Goal: Information Seeking & Learning: Learn about a topic

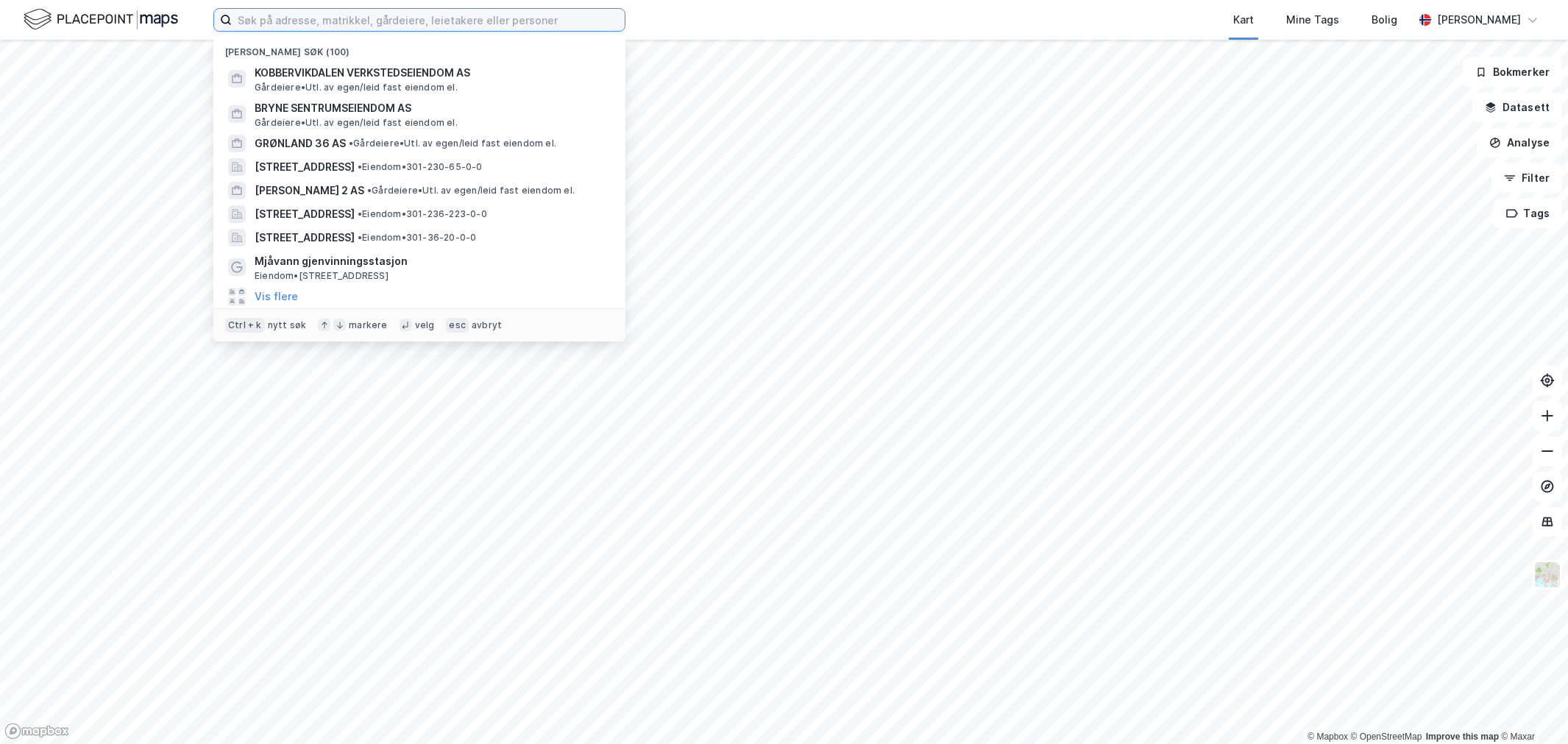
paste input "[STREET_ADDRESS] Stabekk"
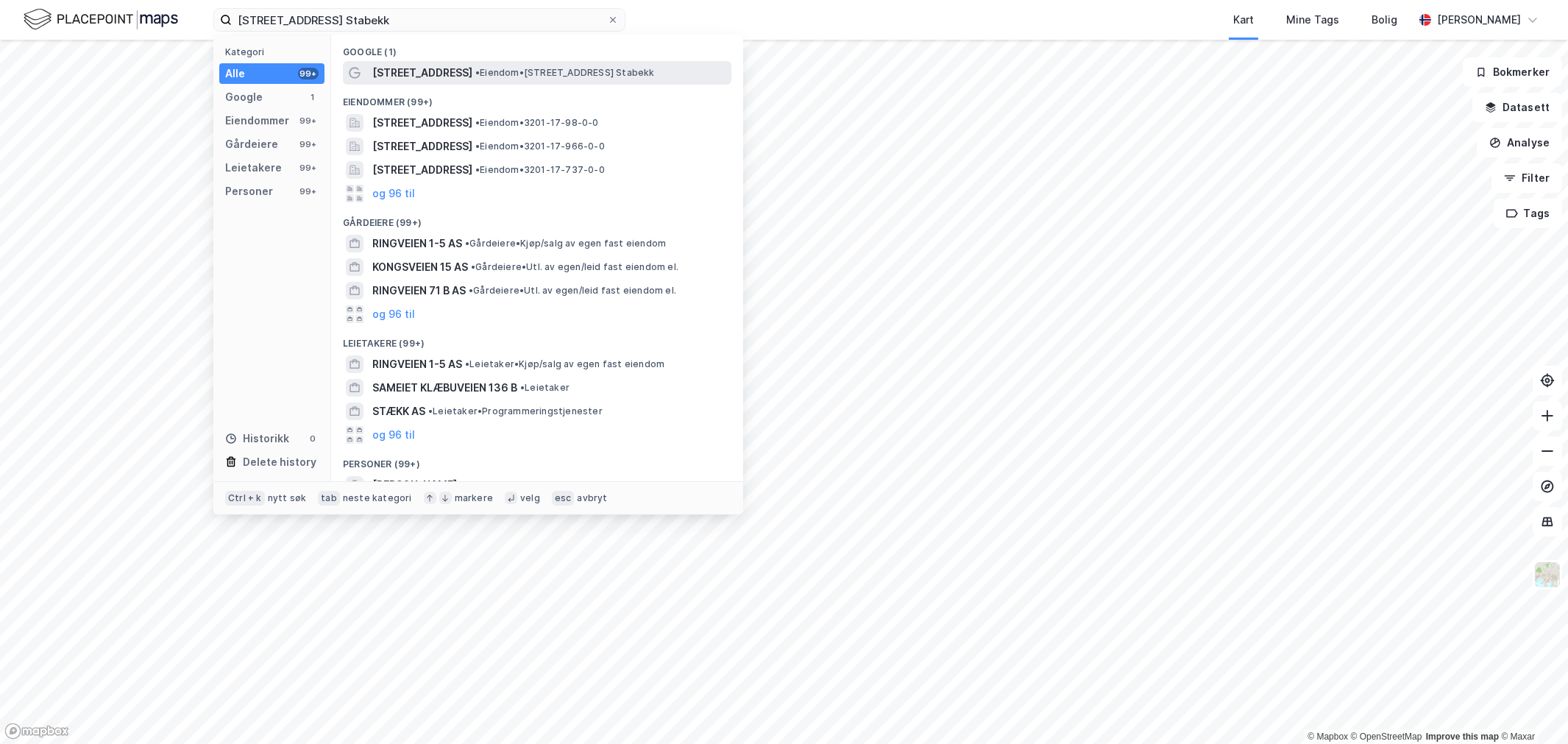
click at [441, 71] on span "[STREET_ADDRESS]" at bounding box center [422, 73] width 100 height 18
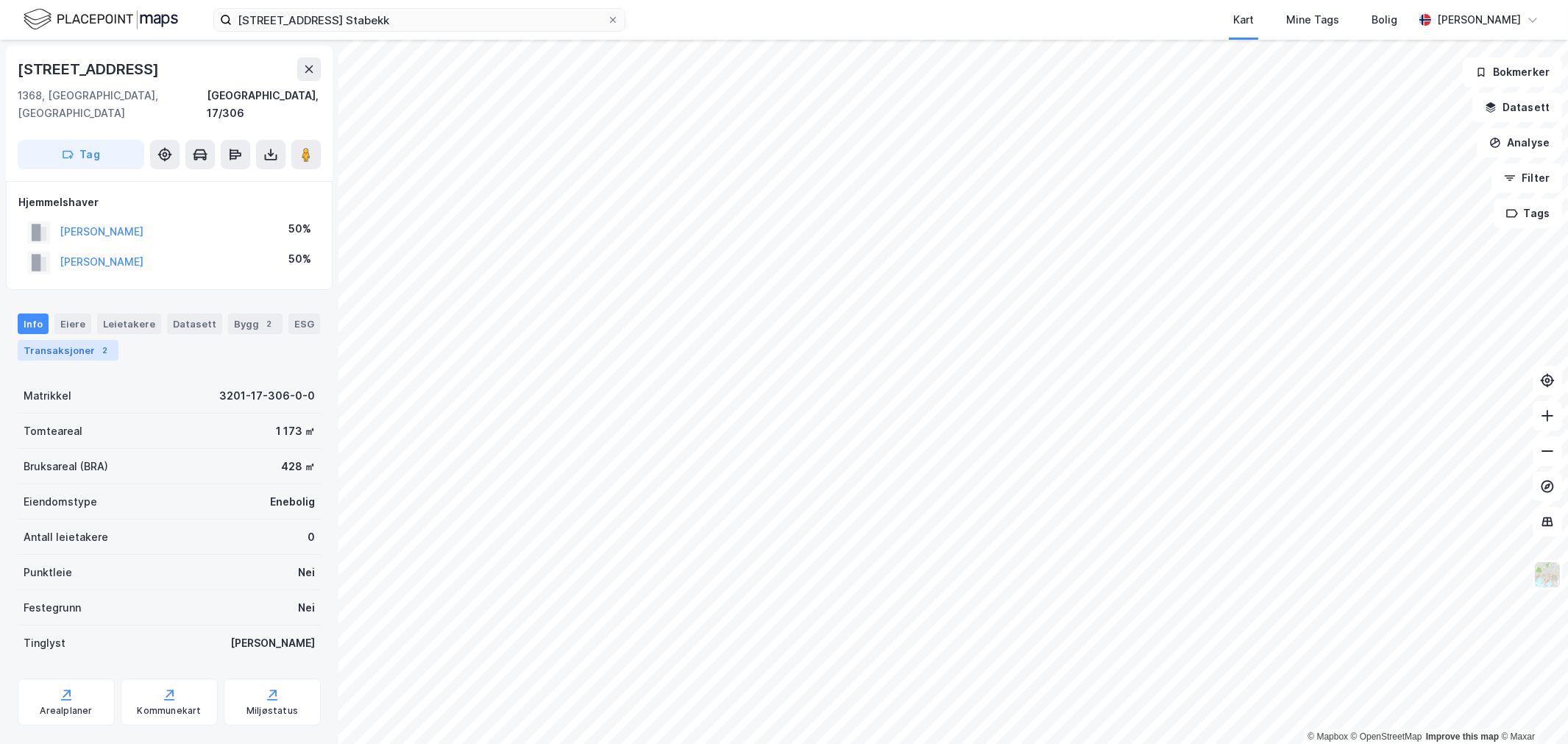
click at [85, 340] on div "Transaksjoner 2" at bounding box center [68, 350] width 101 height 20
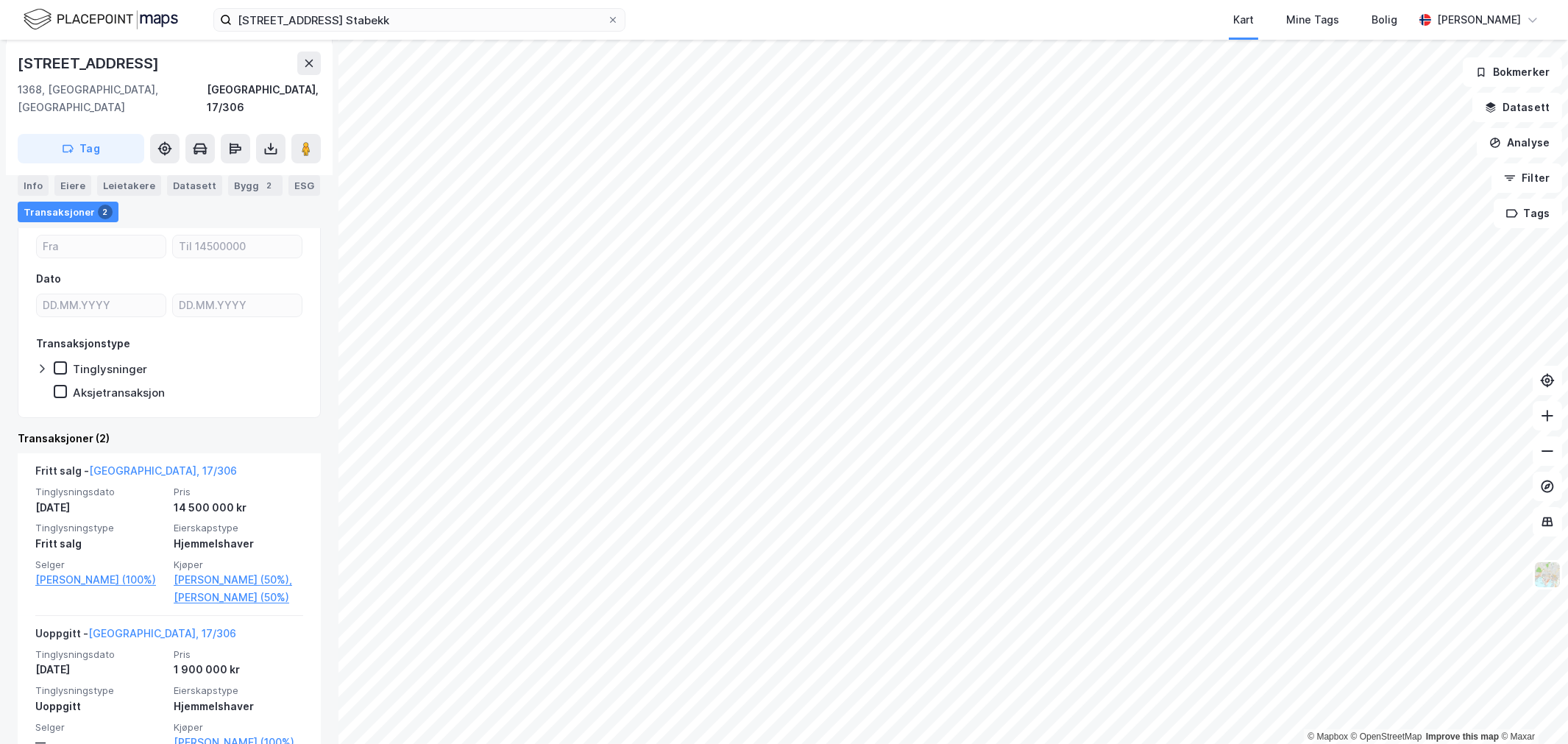
scroll to position [199, 0]
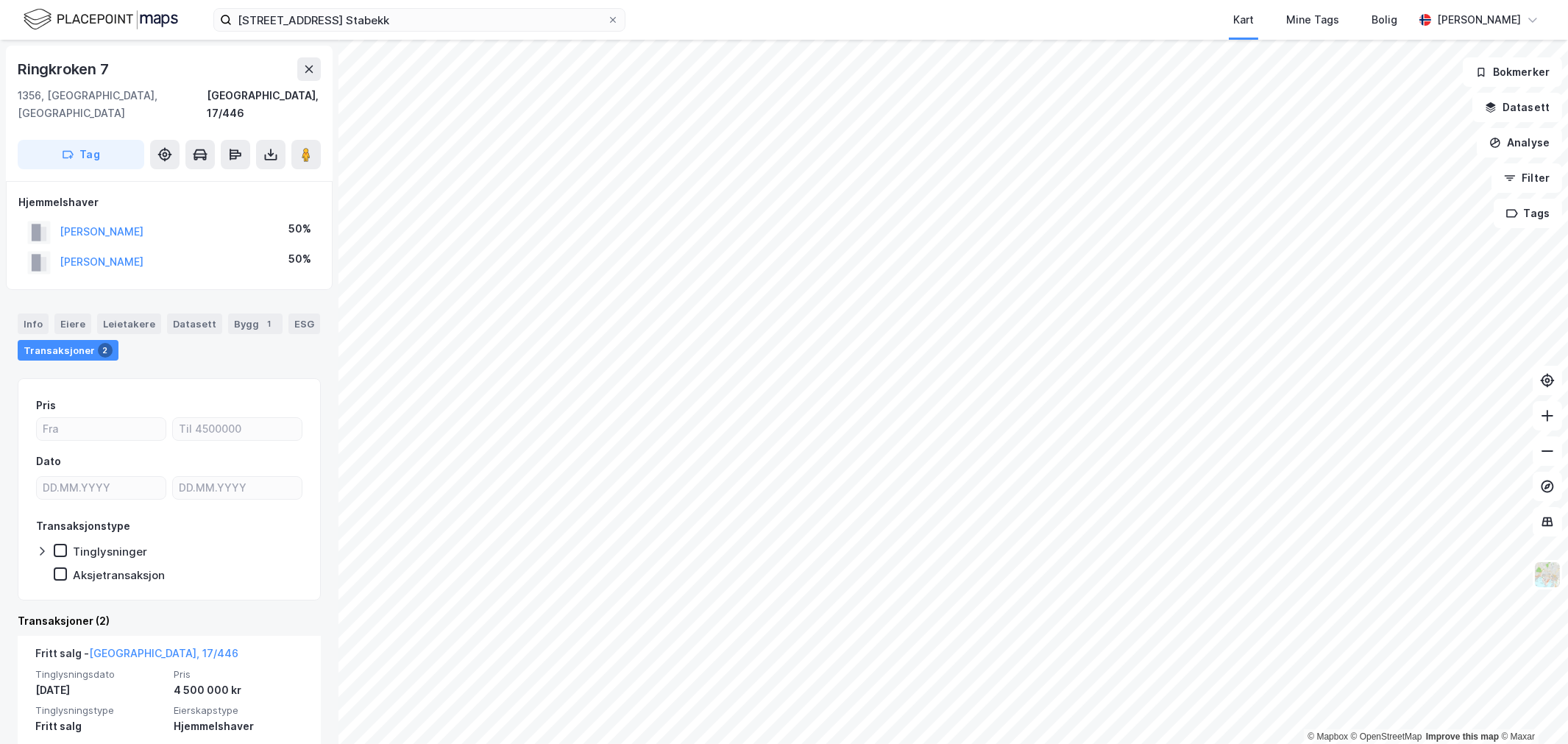
drag, startPoint x: 206, startPoint y: 208, endPoint x: 37, endPoint y: 222, distance: 169.6
click at [37, 222] on div "[PERSON_NAME] W 50%" at bounding box center [169, 232] width 302 height 30
click at [46, 314] on div "Info" at bounding box center [33, 324] width 31 height 20
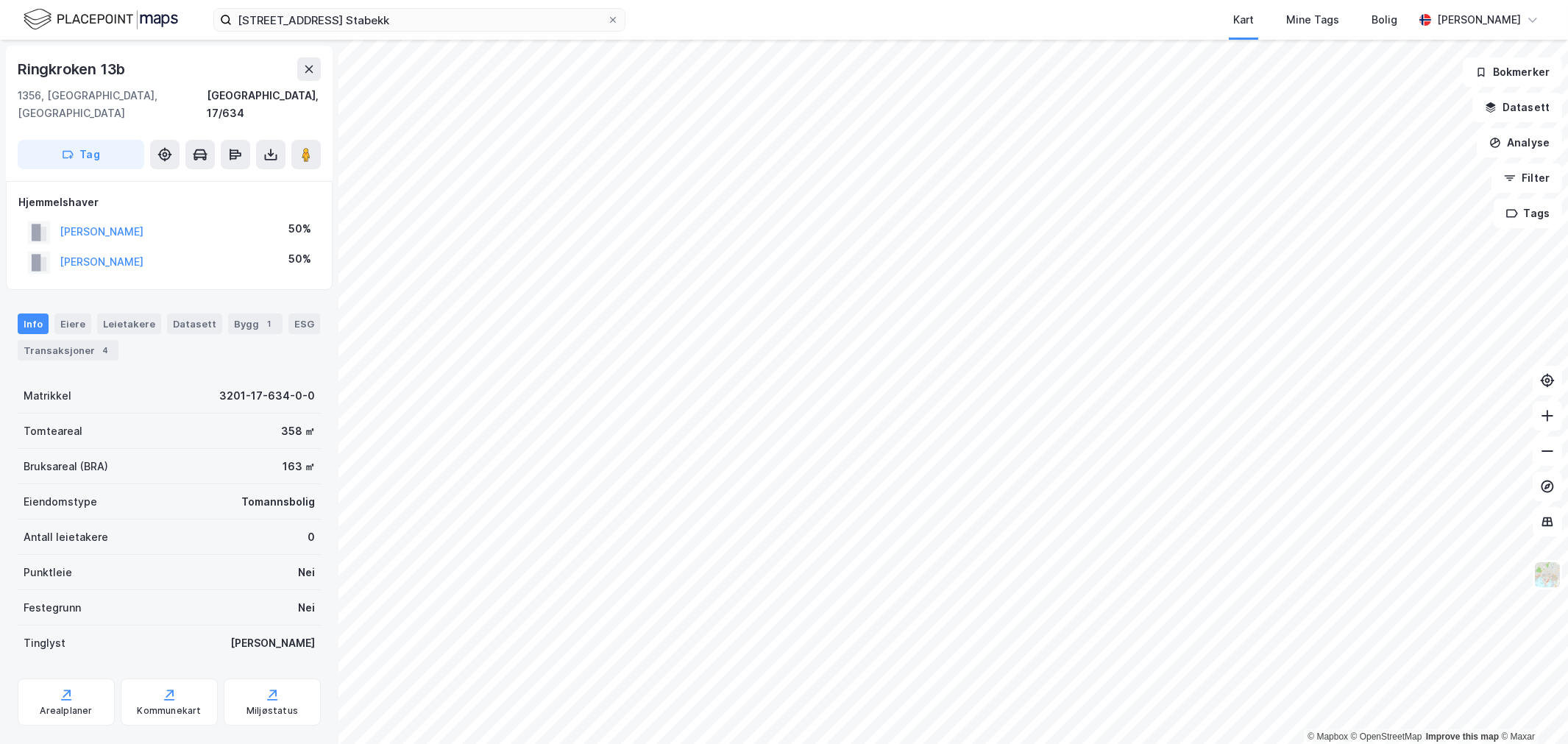
scroll to position [1, 0]
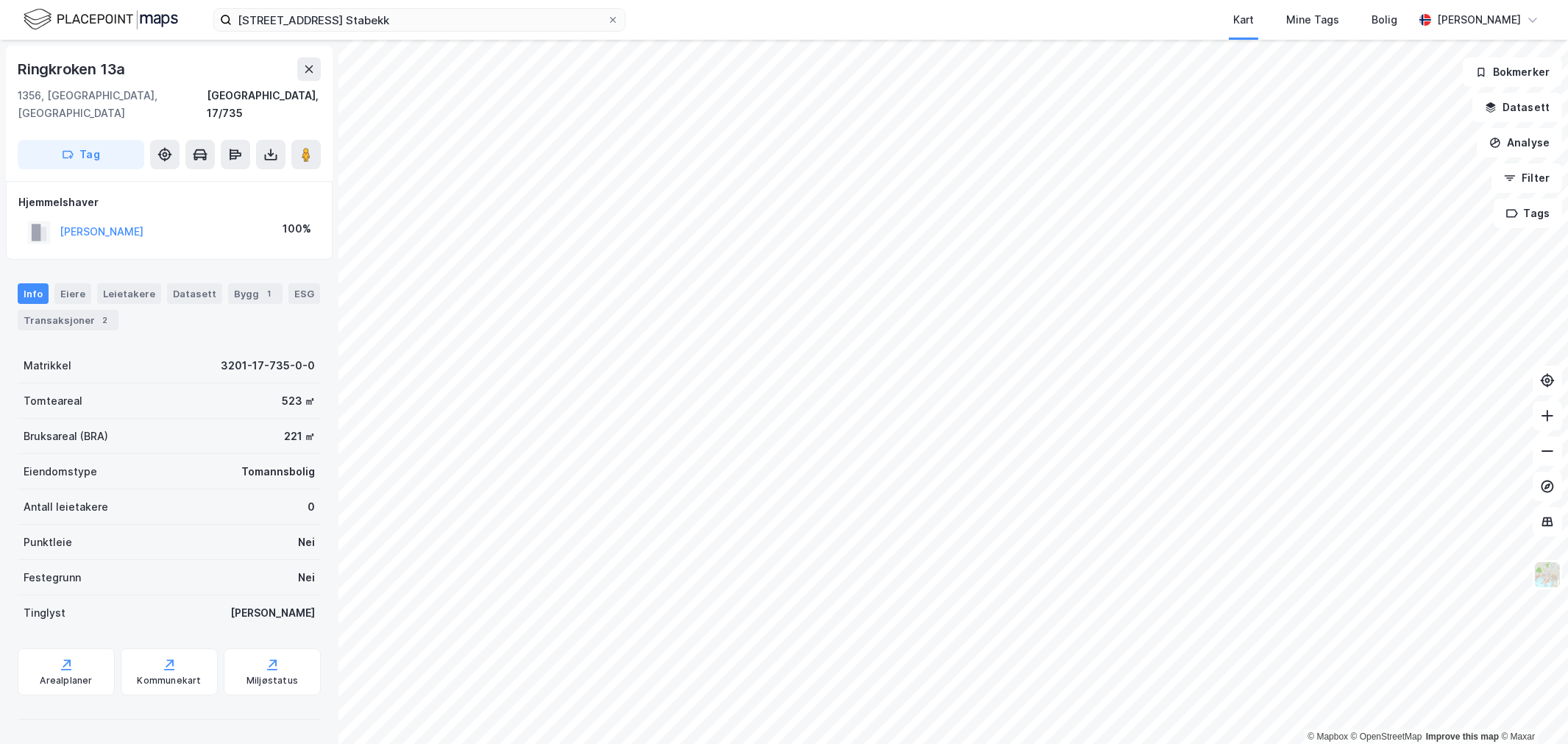
scroll to position [1, 0]
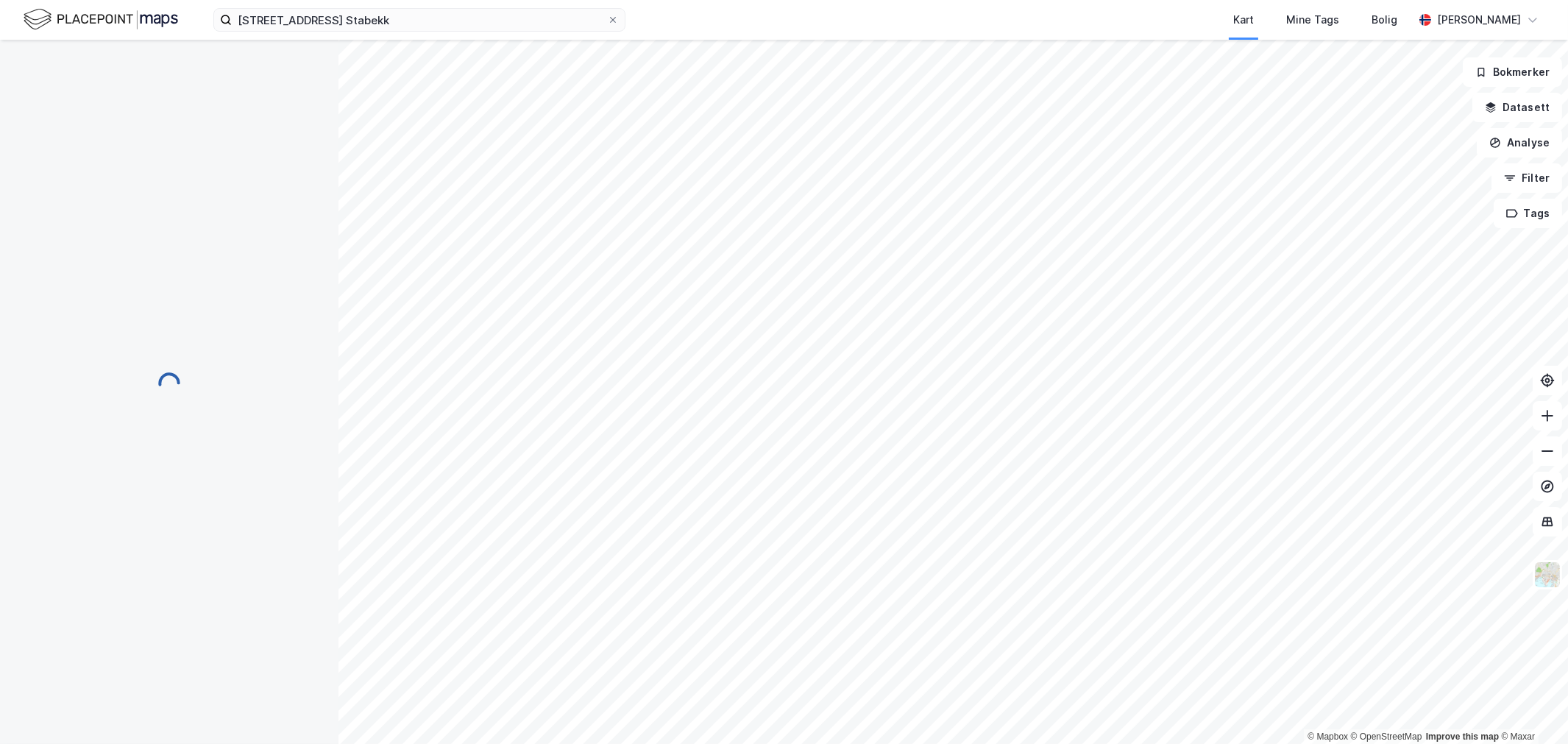
scroll to position [1, 0]
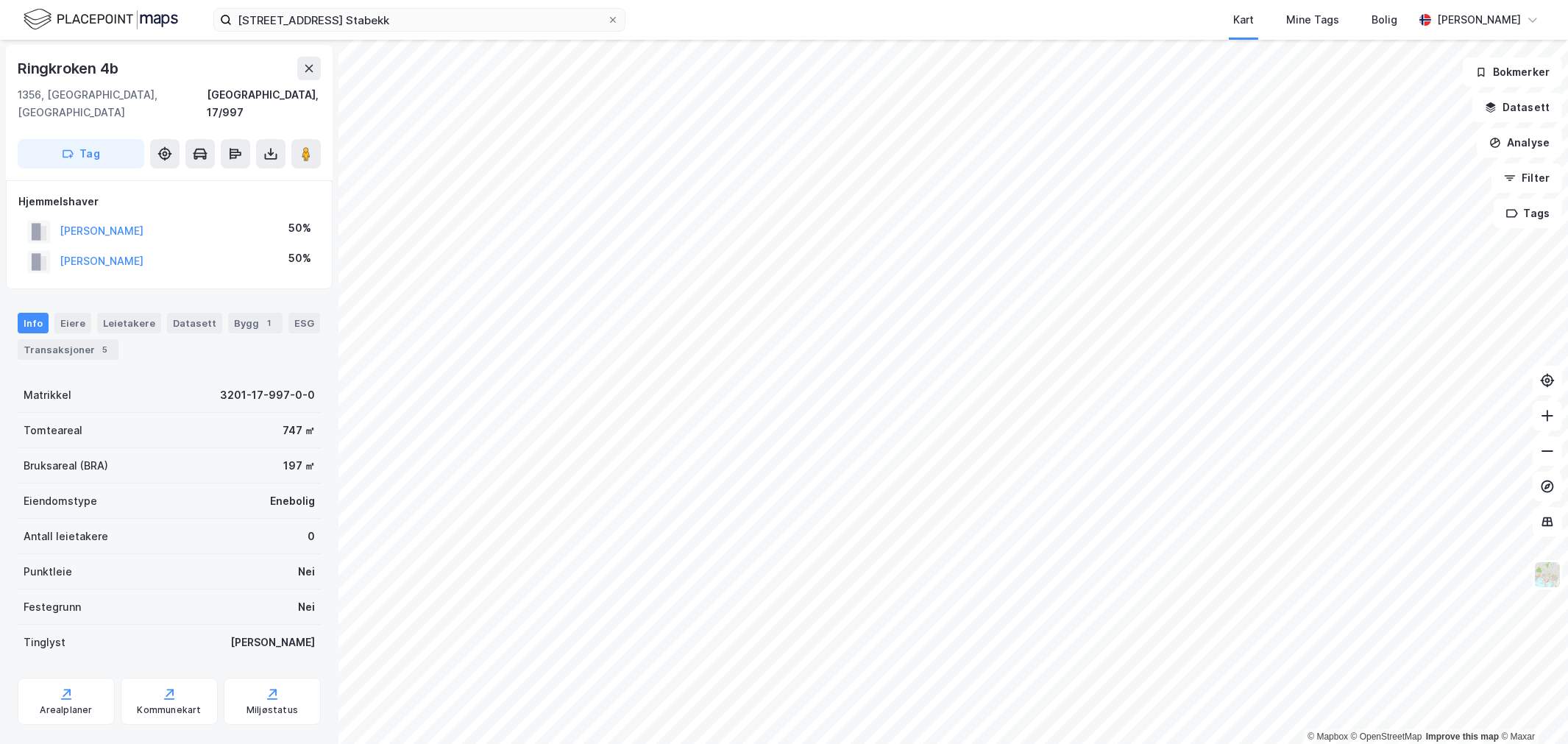
scroll to position [1, 0]
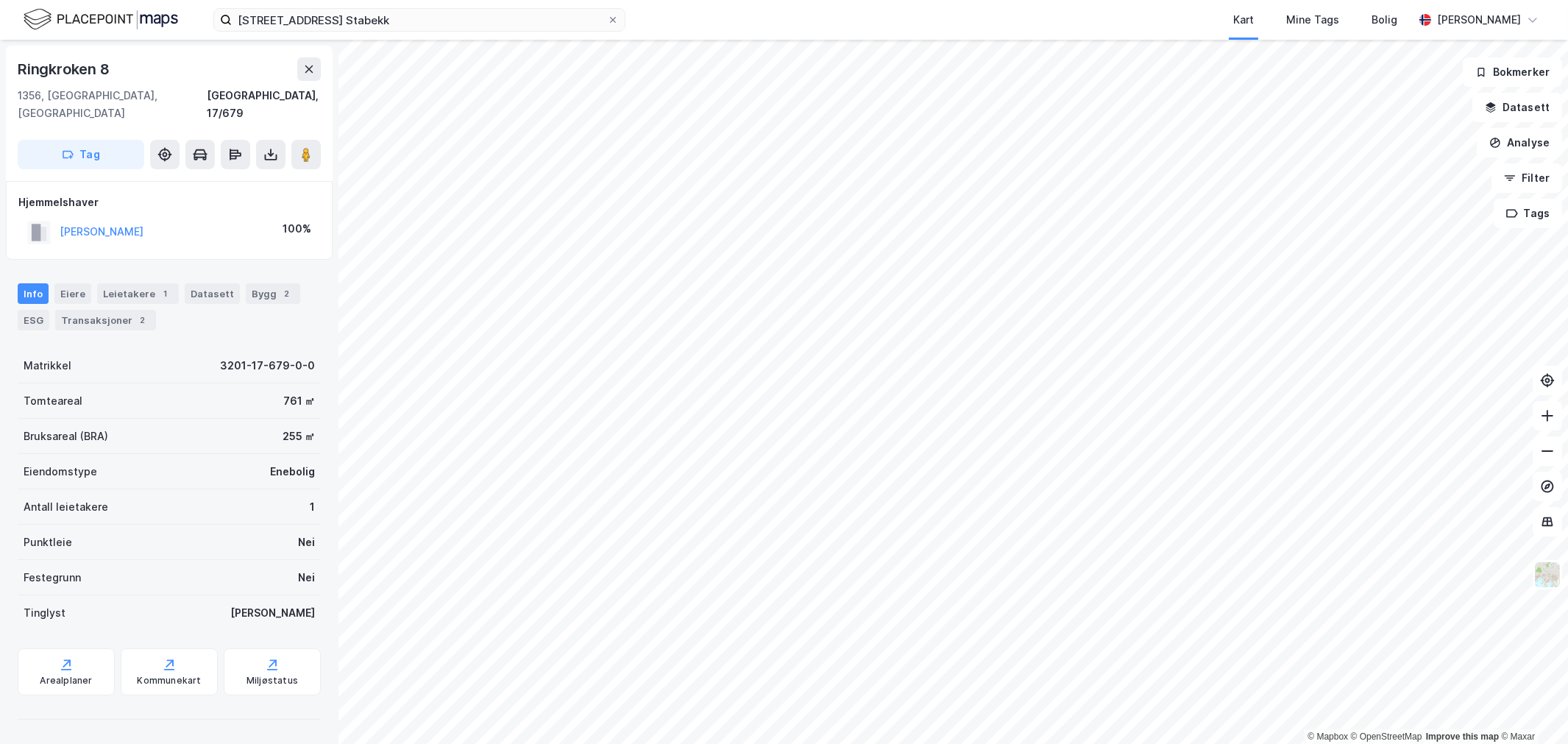
scroll to position [1, 0]
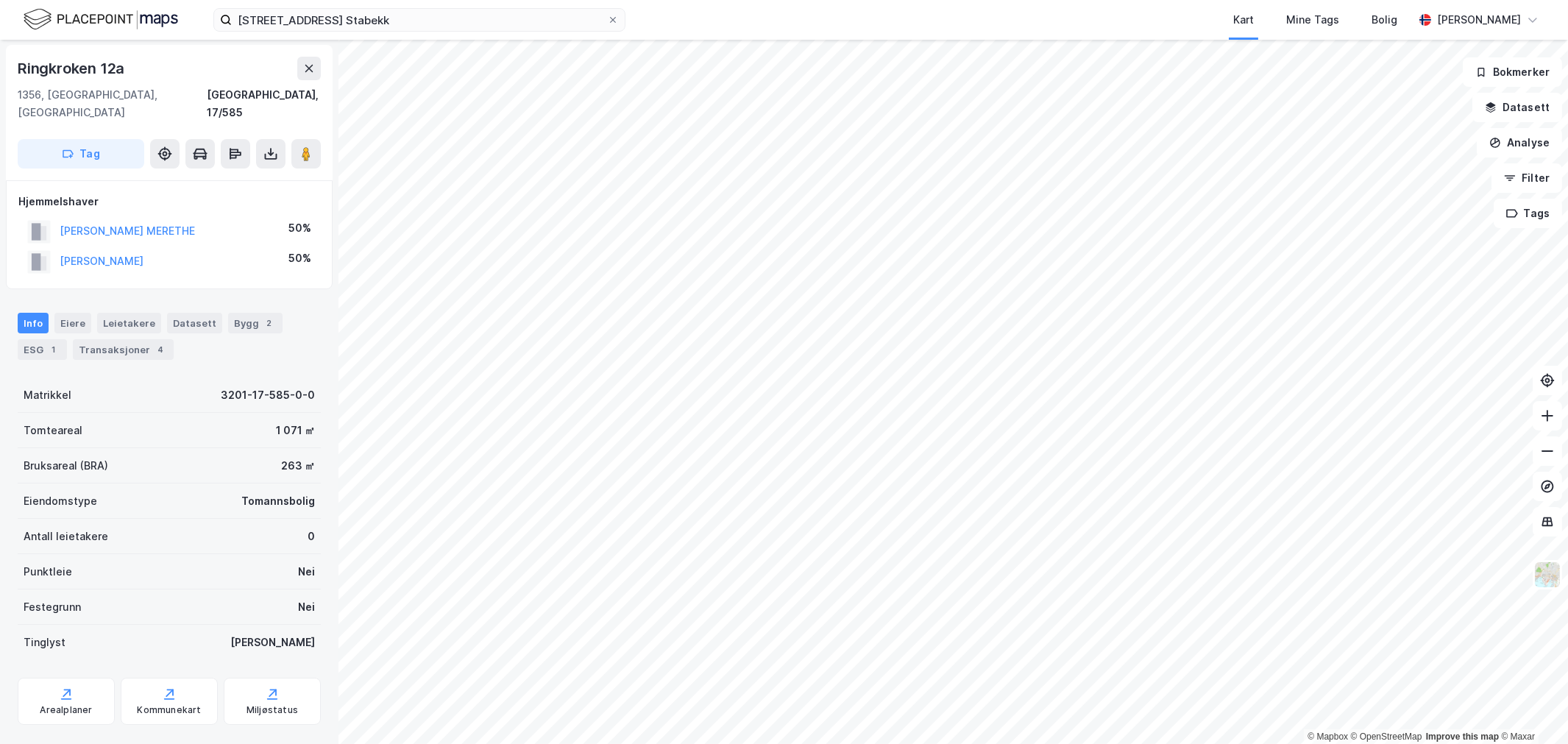
scroll to position [1, 0]
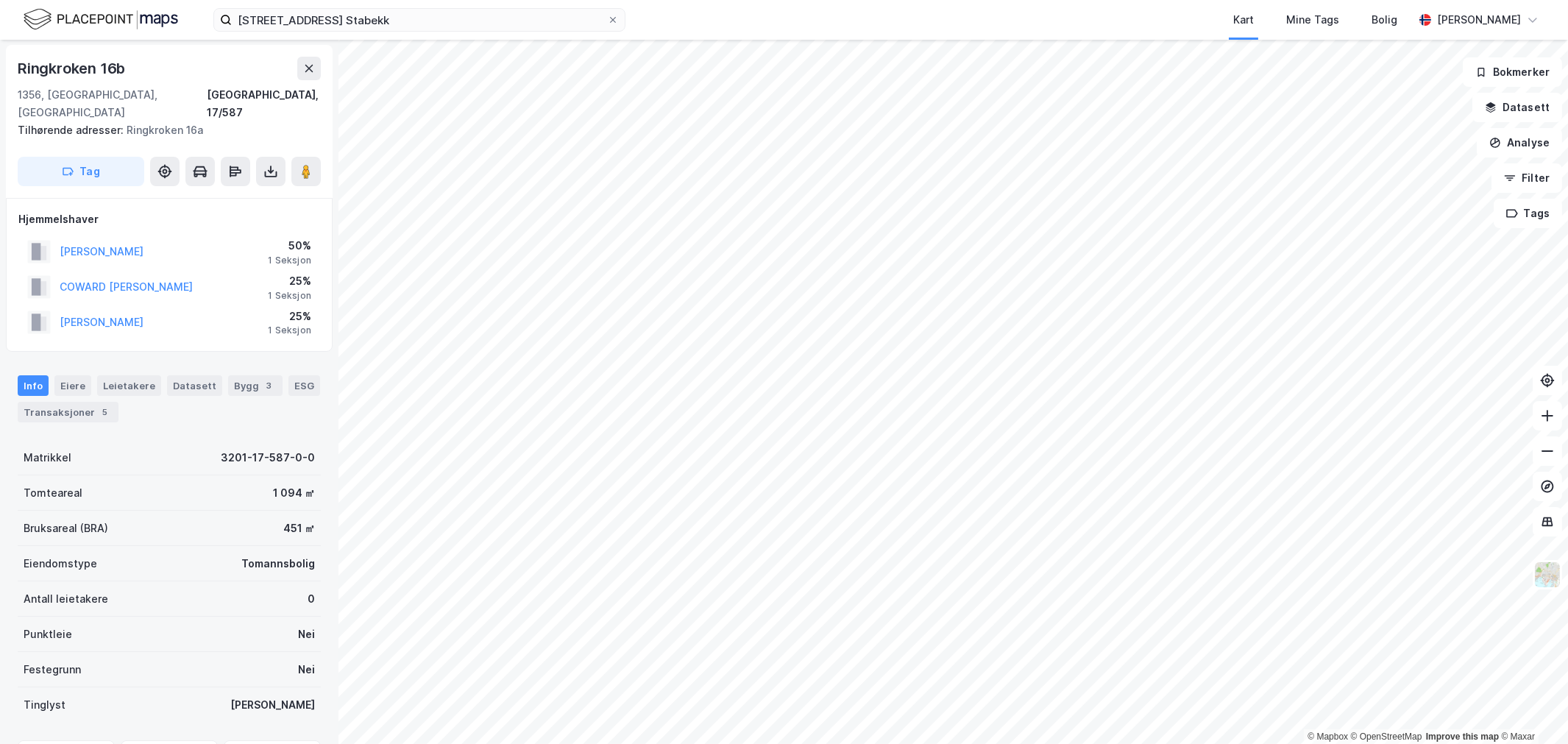
scroll to position [1, 0]
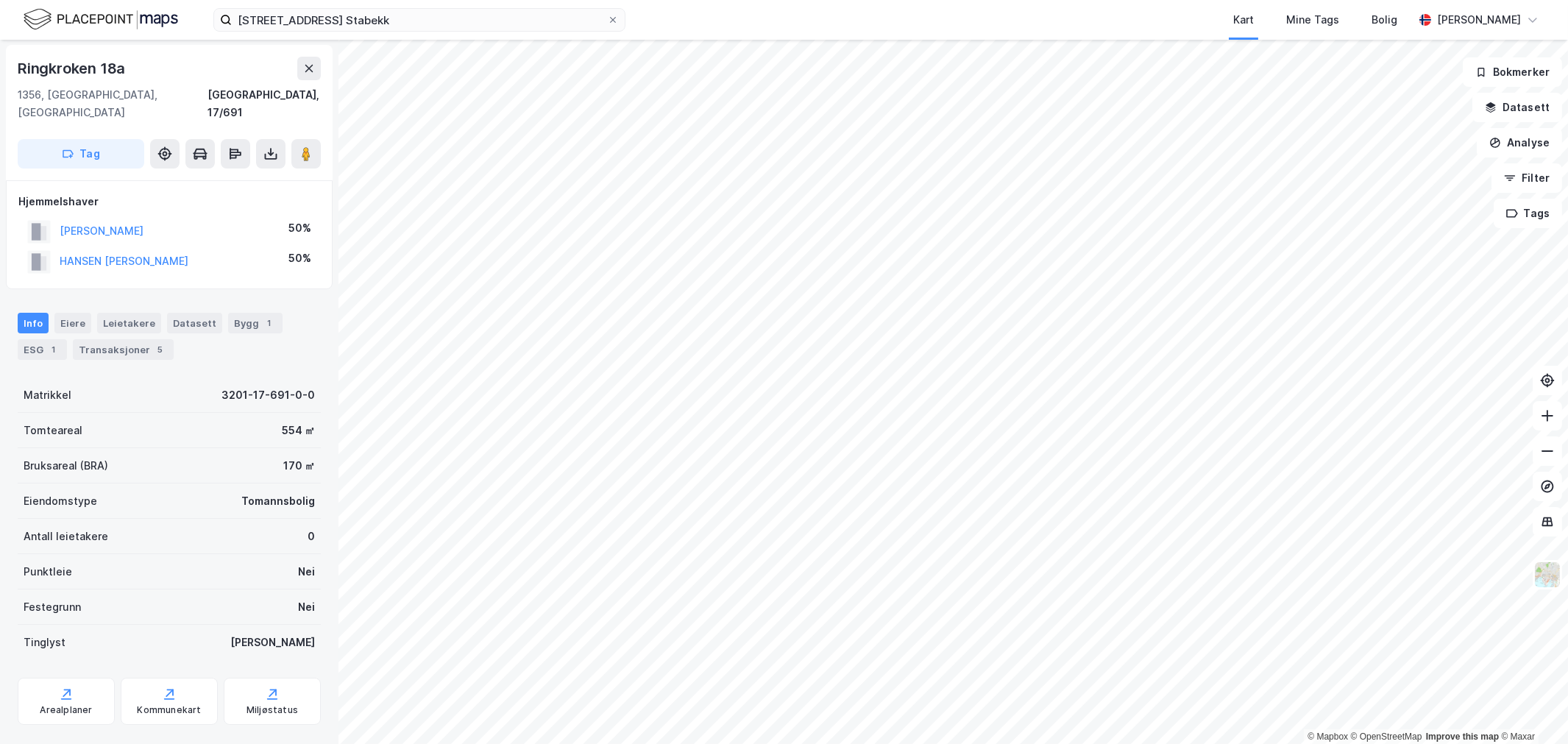
click at [150, 76] on div "Ringkroken 18a" at bounding box center [169, 68] width 303 height 24
copy div "Ringkroken 18a"
click at [329, 26] on input "[STREET_ADDRESS] Stabekk" at bounding box center [419, 19] width 375 height 22
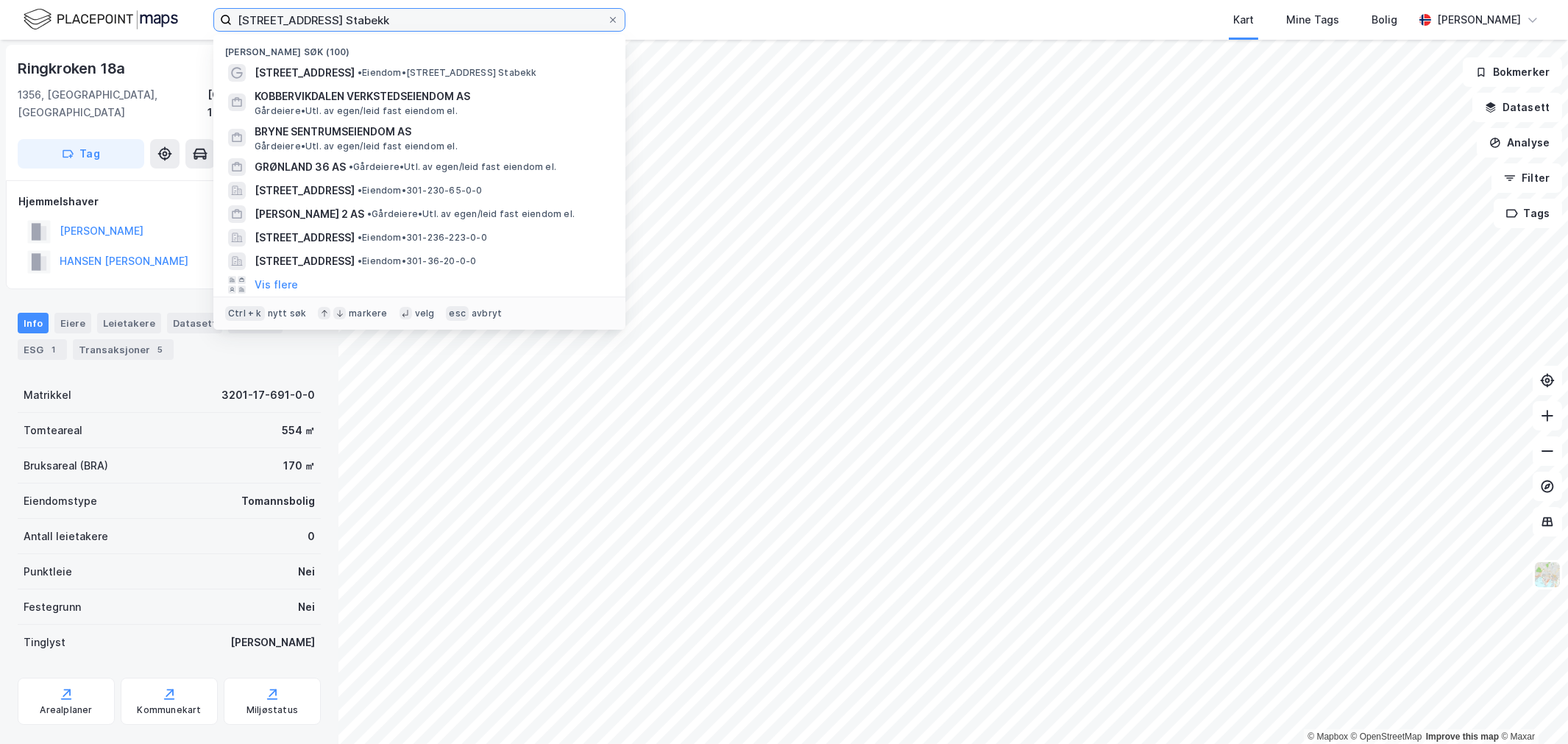
click at [329, 26] on input "[STREET_ADDRESS] Stabekk" at bounding box center [419, 19] width 375 height 22
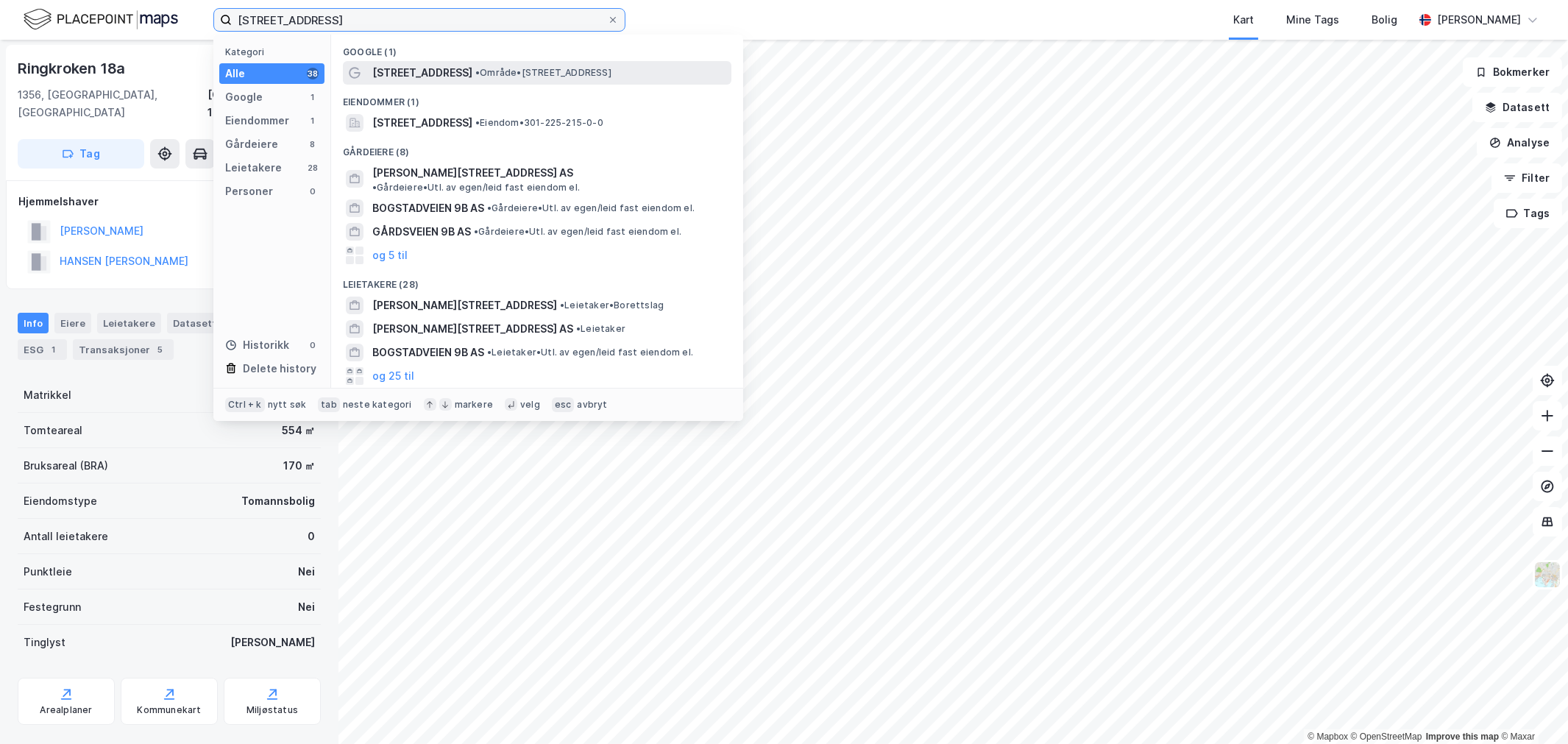
type input "[STREET_ADDRESS]"
click at [412, 64] on span "[STREET_ADDRESS]" at bounding box center [422, 73] width 100 height 18
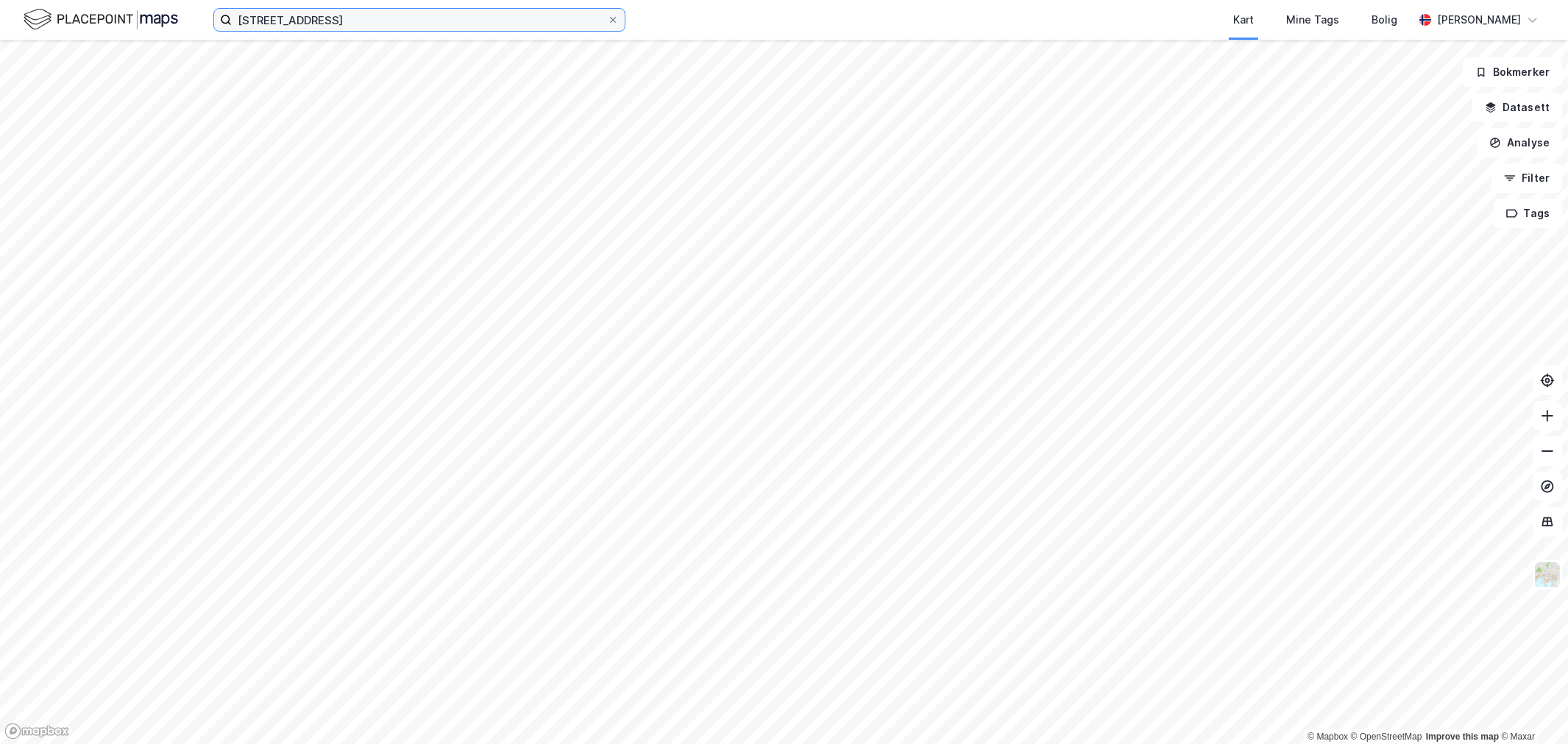
click at [344, 25] on input "[STREET_ADDRESS]" at bounding box center [419, 19] width 375 height 22
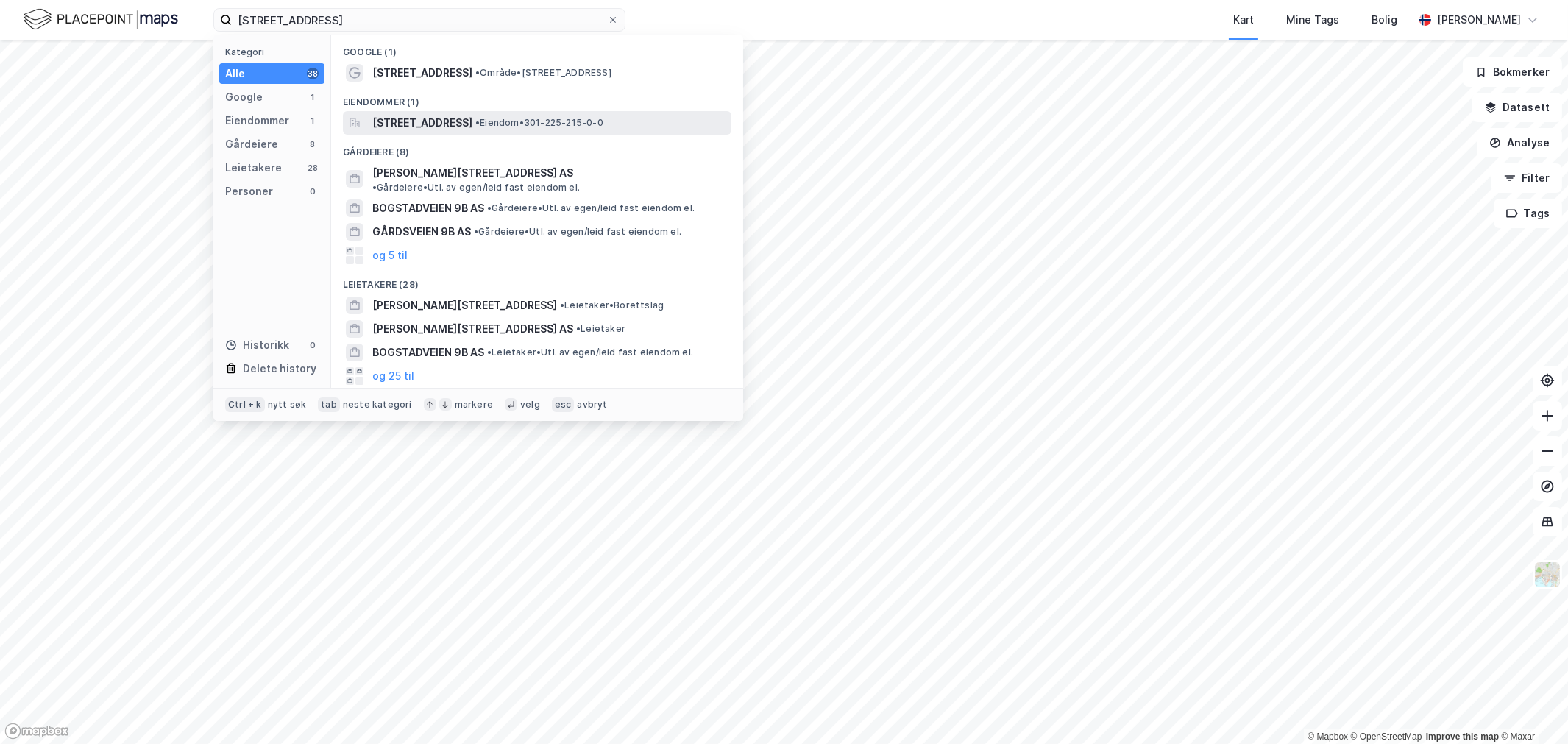
click at [398, 123] on span "[STREET_ADDRESS]" at bounding box center [422, 123] width 100 height 18
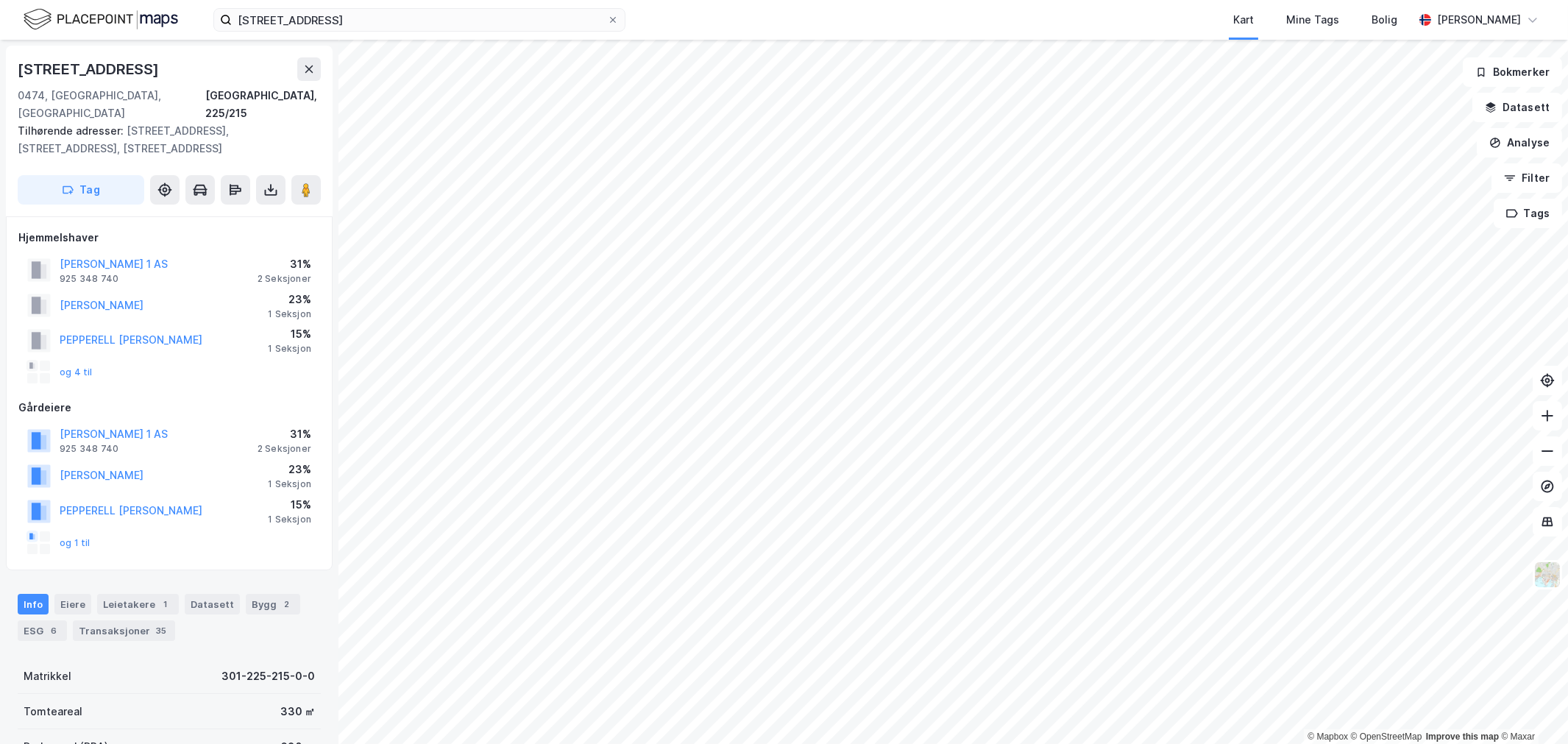
scroll to position [1, 0]
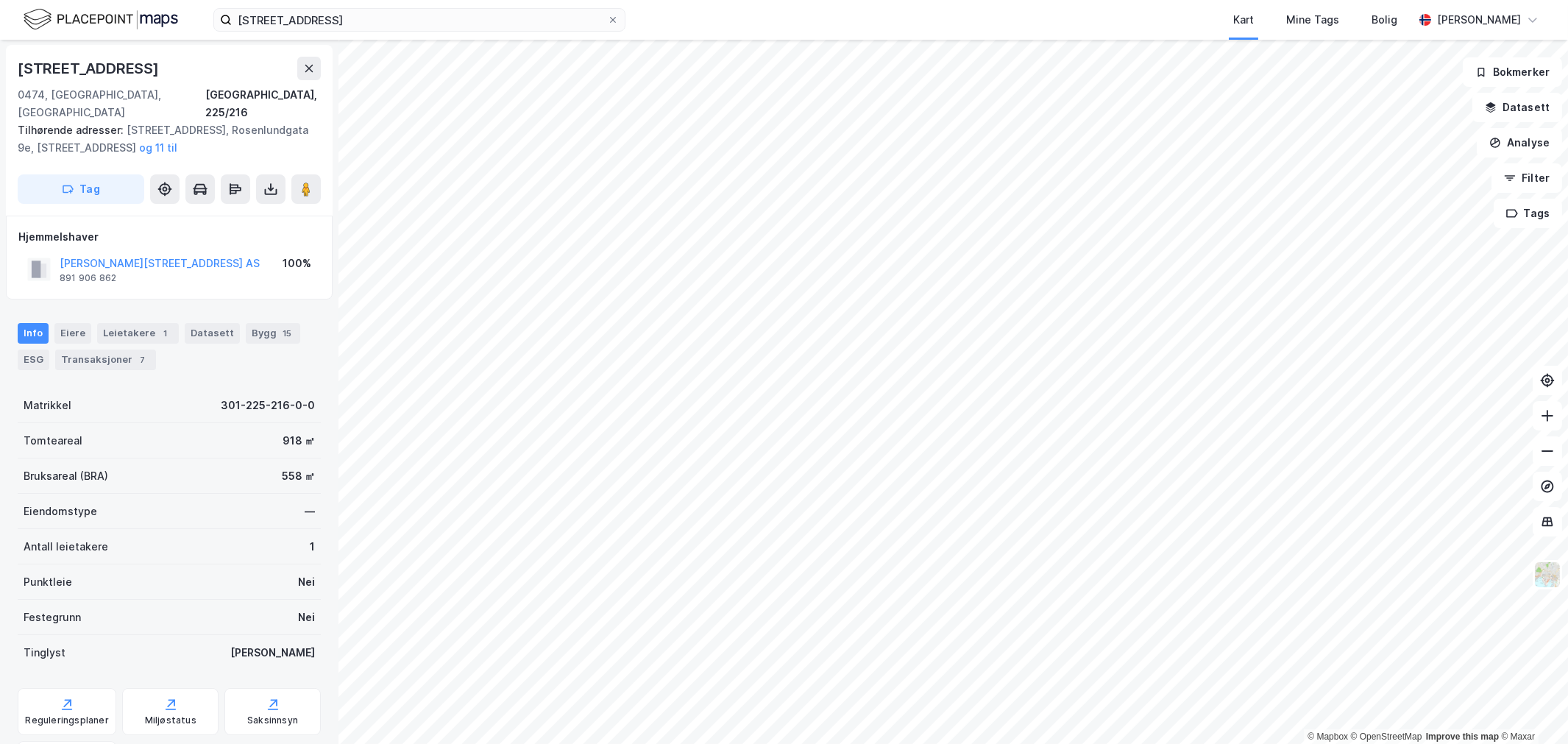
scroll to position [1, 0]
drag, startPoint x: 199, startPoint y: 244, endPoint x: 44, endPoint y: 243, distance: 155.0
click at [44, 252] on div "[PERSON_NAME][STREET_ADDRESS] B AS 891 906 862 100%" at bounding box center [169, 270] width 302 height 36
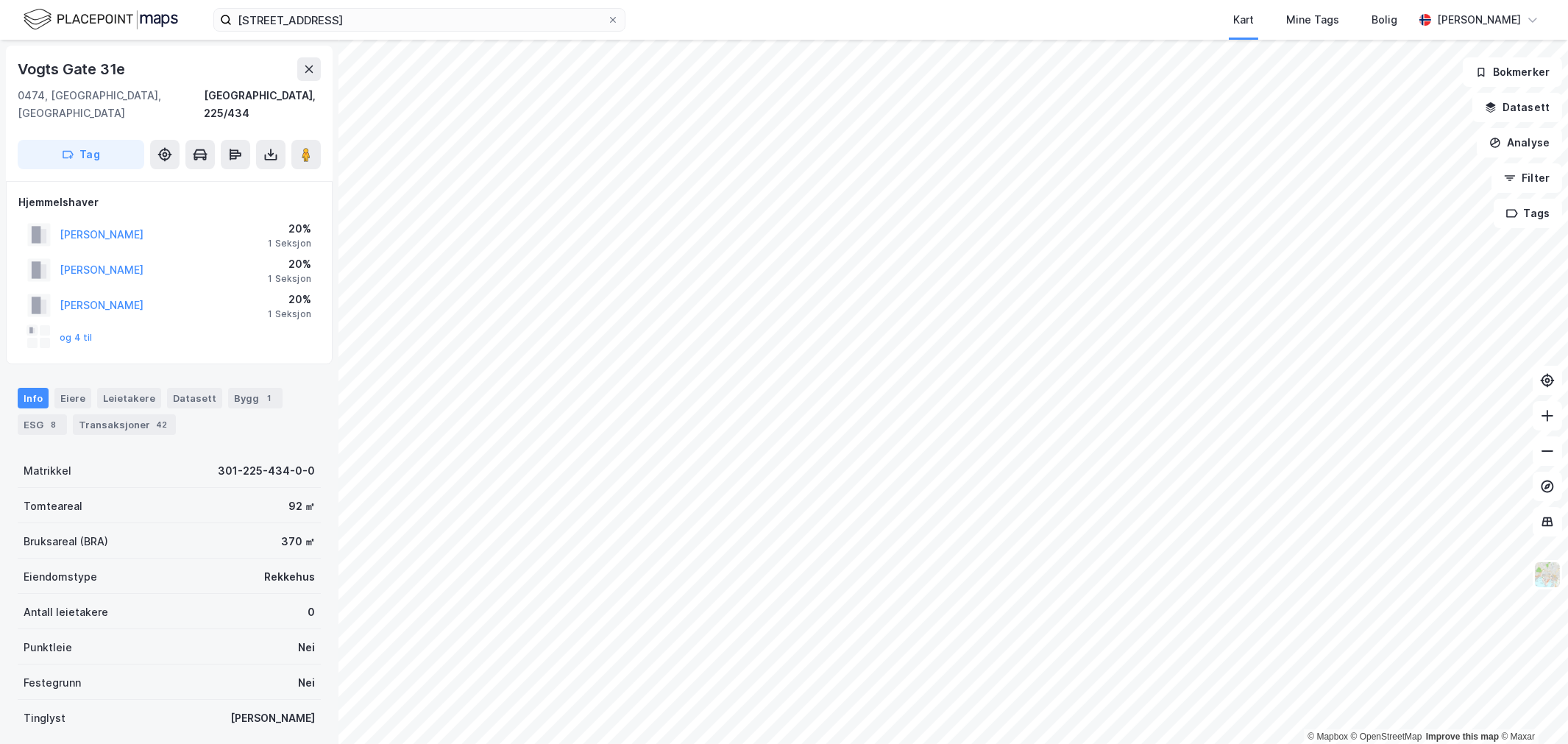
scroll to position [1, 0]
